Goal: Task Accomplishment & Management: Use online tool/utility

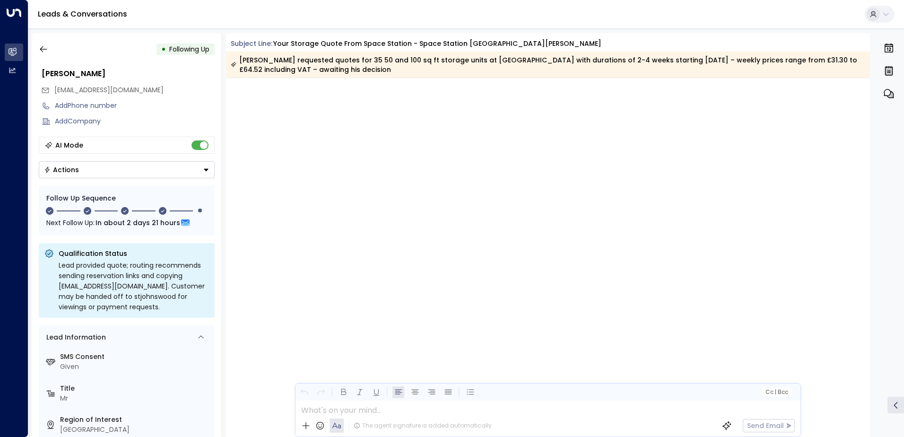
scroll to position [1302, 0]
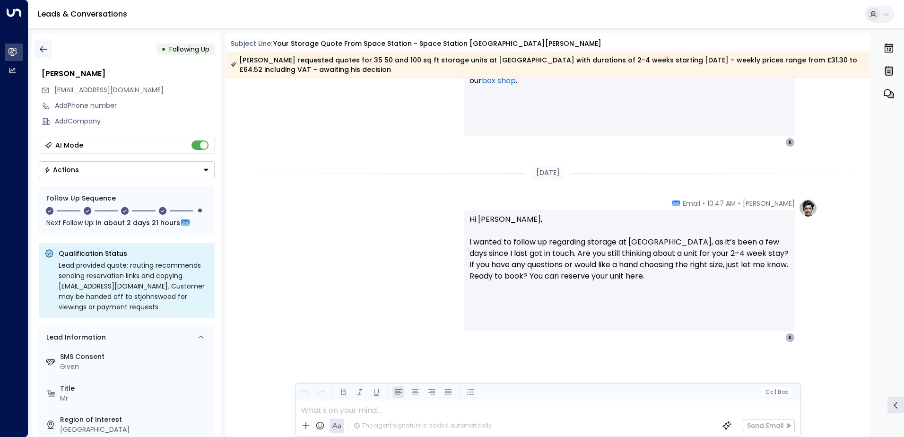
click at [42, 47] on icon "button" at bounding box center [43, 48] width 9 height 9
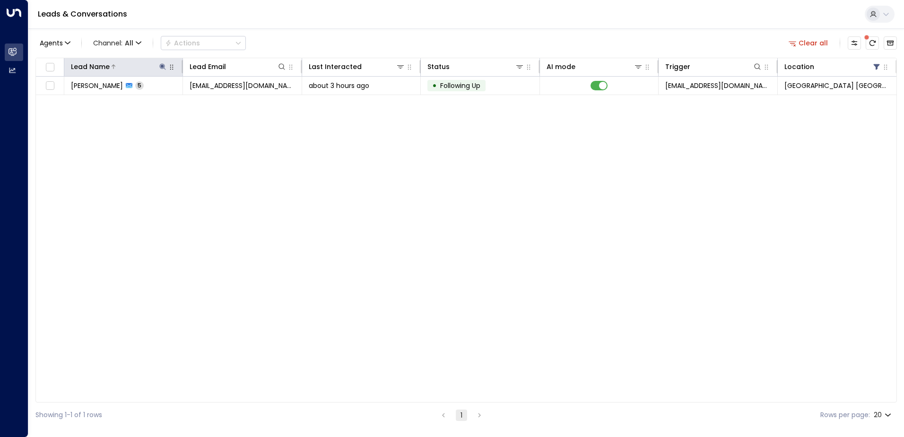
click at [162, 63] on icon at bounding box center [163, 67] width 8 height 8
click at [222, 102] on icon "button" at bounding box center [222, 101] width 6 height 6
click at [200, 100] on input "text" at bounding box center [162, 101] width 131 height 18
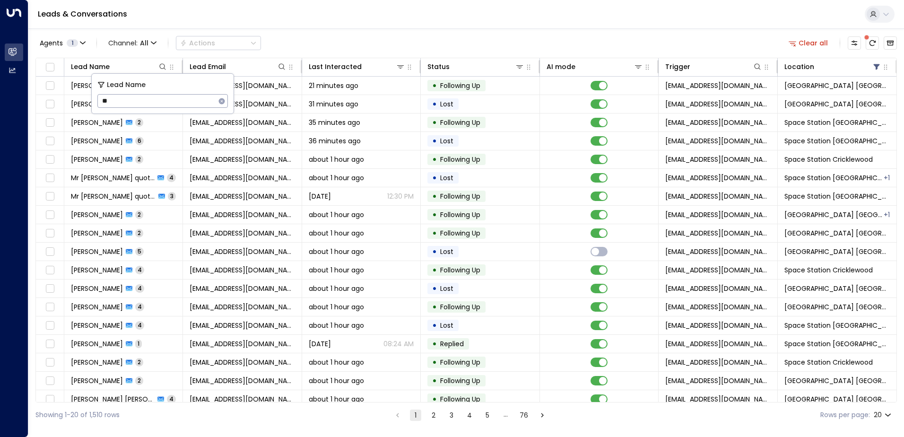
type input "*"
type input "*******"
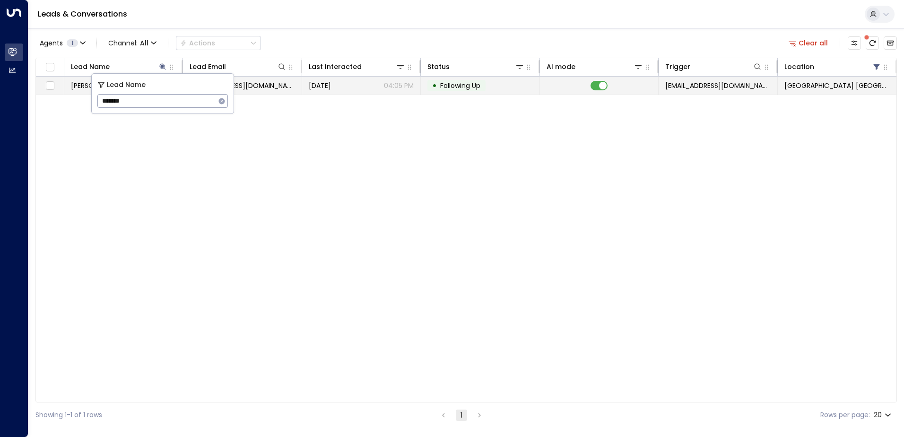
click at [370, 92] on td "[DATE] 04:05 PM" at bounding box center [361, 86] width 119 height 18
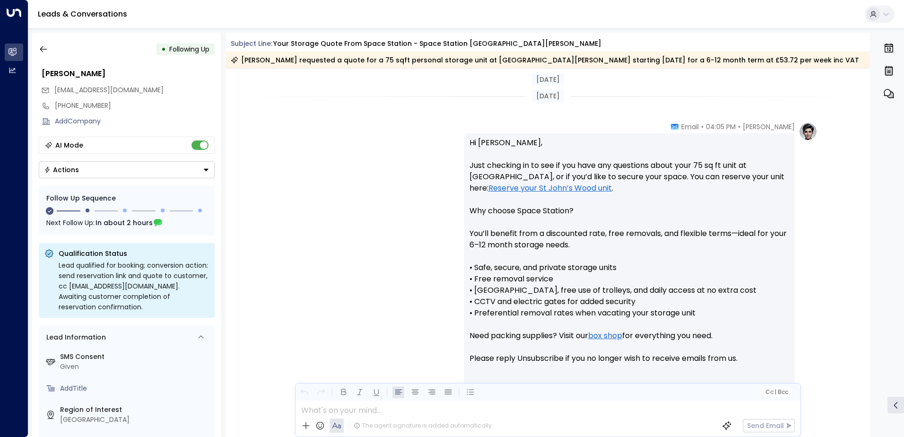
scroll to position [841, 0]
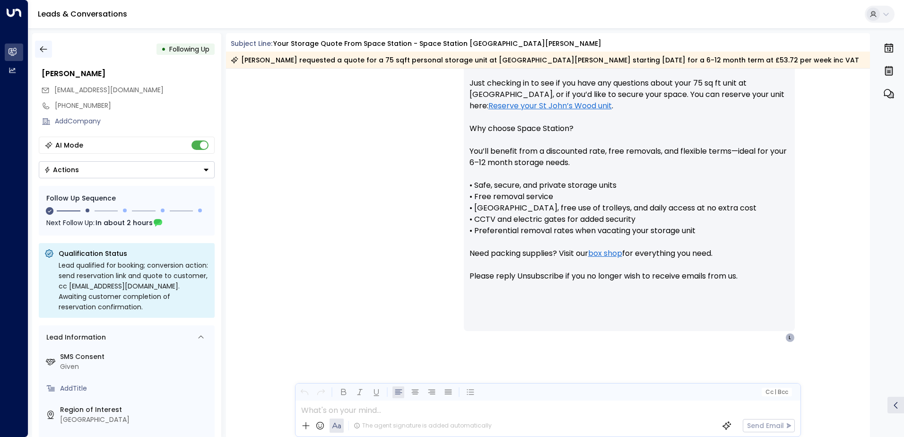
click at [44, 47] on icon "button" at bounding box center [43, 48] width 9 height 9
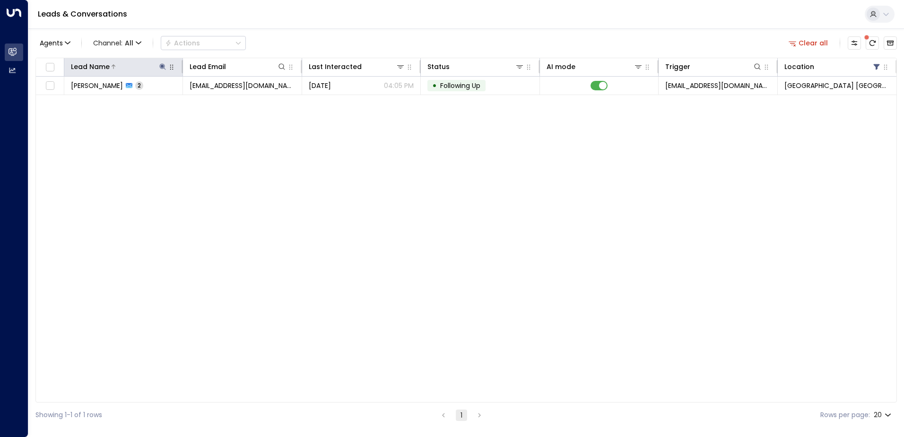
click at [164, 67] on icon at bounding box center [163, 67] width 8 height 8
click at [219, 103] on icon "button" at bounding box center [222, 101] width 8 height 8
click at [198, 101] on input "text" at bounding box center [162, 101] width 131 height 18
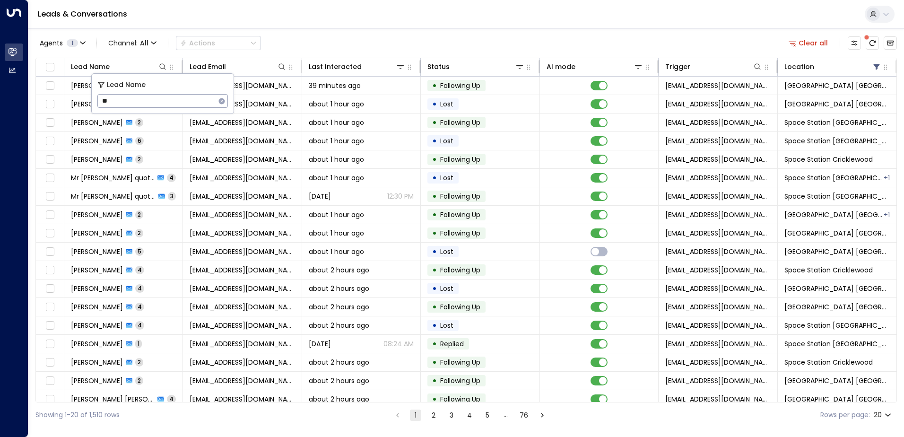
type input "***"
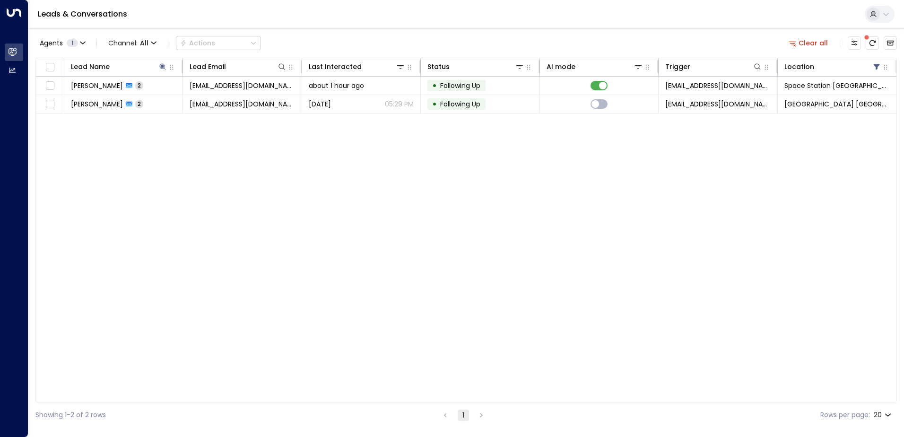
click at [357, 41] on div "Agents 1 Channel: All Actions Clear all" at bounding box center [466, 43] width 862 height 20
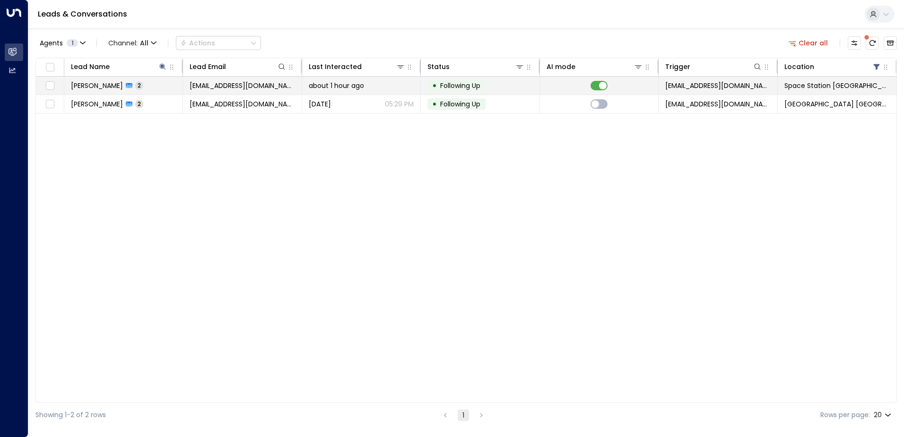
click at [191, 88] on span "[EMAIL_ADDRESS][DOMAIN_NAME]" at bounding box center [242, 85] width 105 height 9
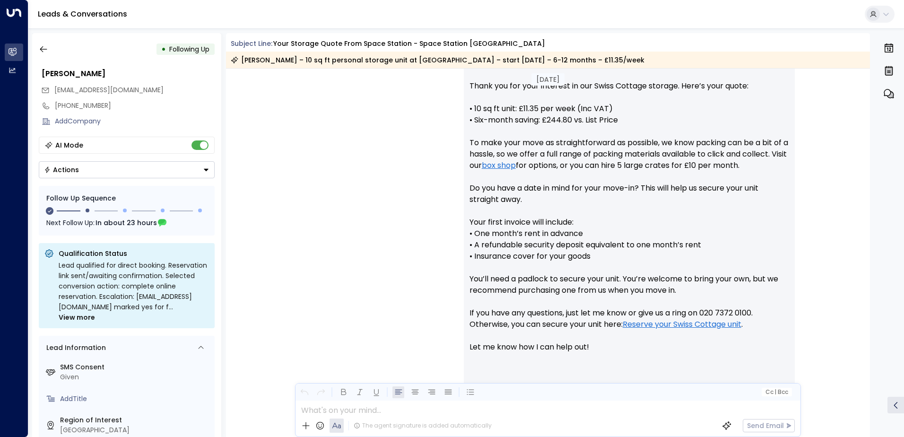
scroll to position [705, 0]
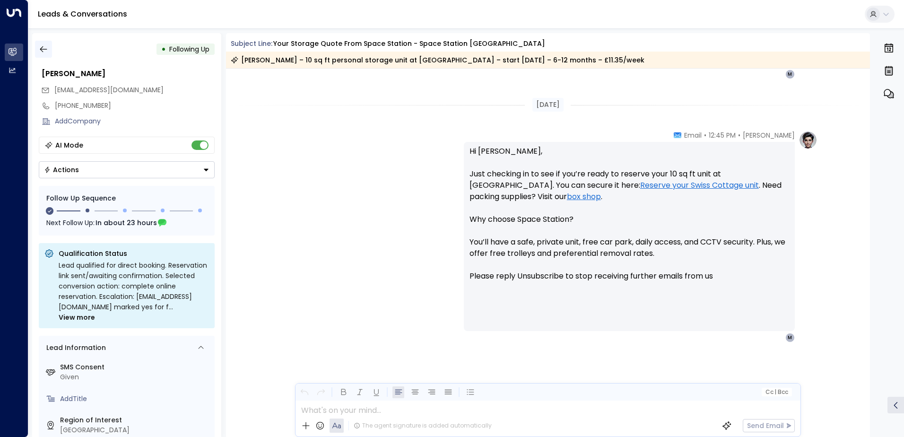
click at [47, 44] on button "button" at bounding box center [43, 49] width 17 height 17
